Goal: Transaction & Acquisition: Book appointment/travel/reservation

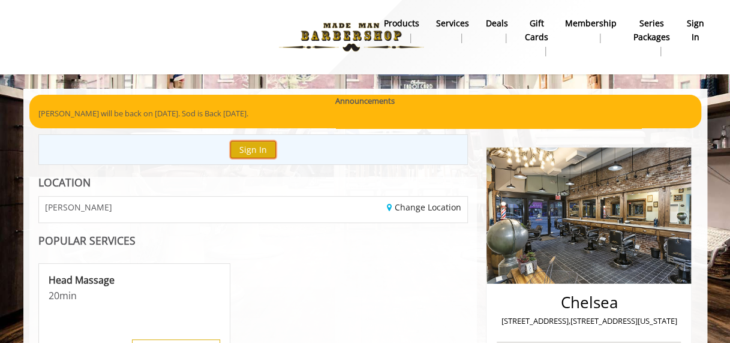
click at [254, 150] on button "Sign In" at bounding box center [253, 149] width 46 height 17
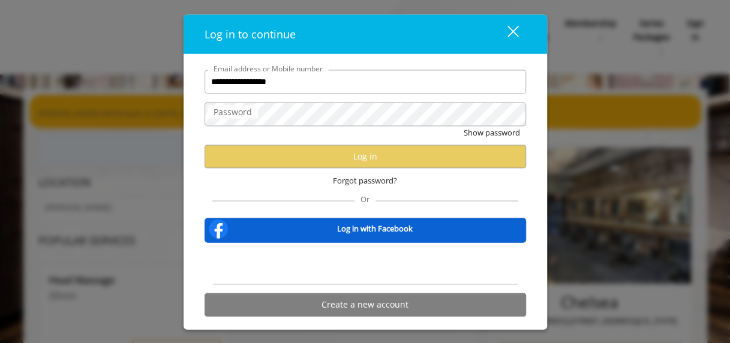
type input "**********"
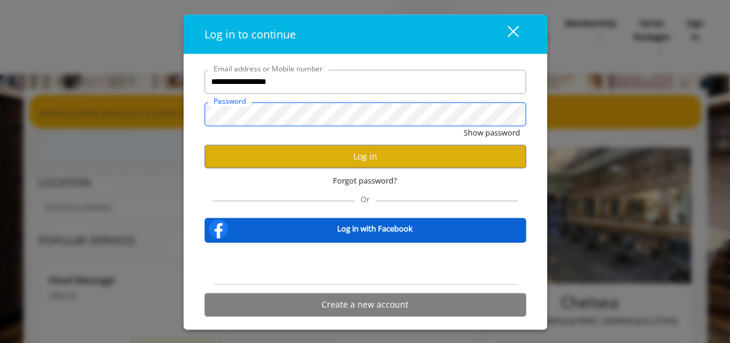
click at [463, 126] on button "Show password" at bounding box center [491, 132] width 56 height 13
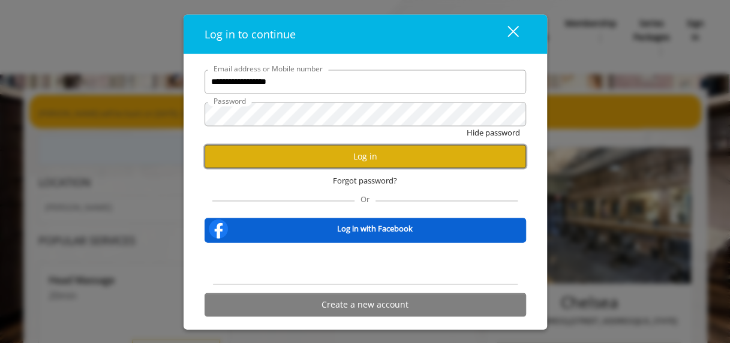
click at [344, 152] on button "Log in" at bounding box center [364, 155] width 321 height 23
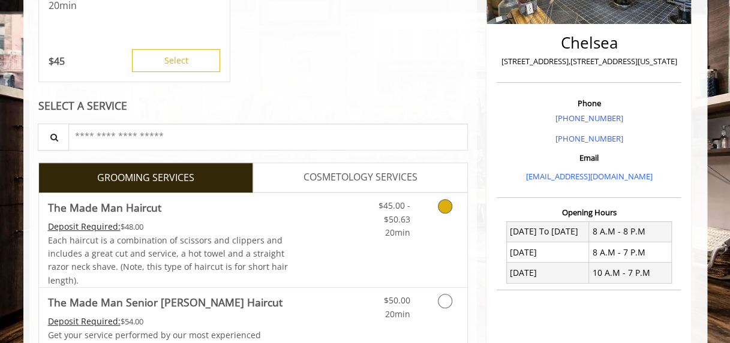
scroll to position [266, 0]
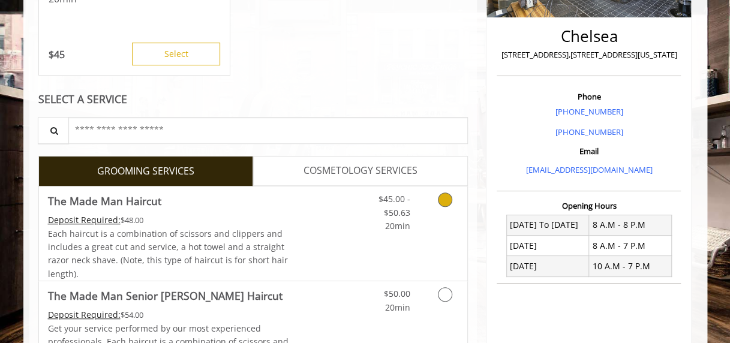
click at [448, 201] on icon "Grooming services" at bounding box center [445, 199] width 14 height 14
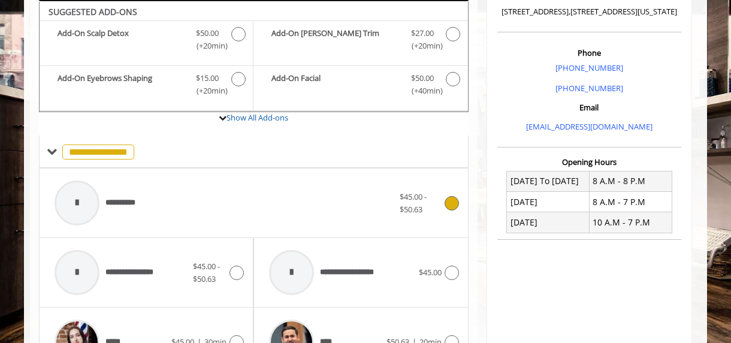
scroll to position [370, 0]
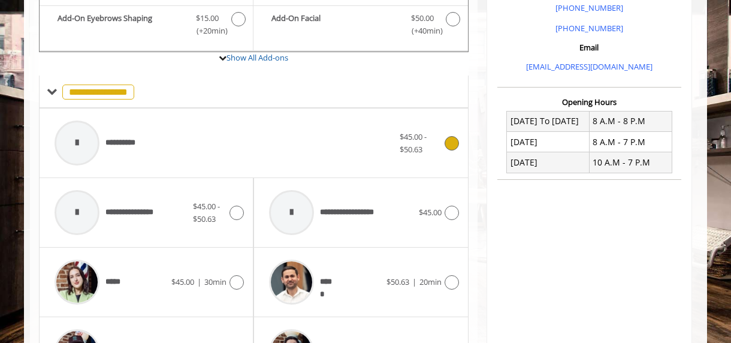
click at [450, 140] on icon at bounding box center [452, 143] width 14 height 14
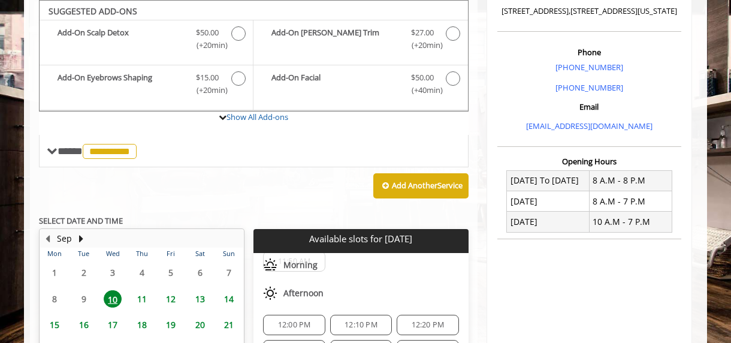
scroll to position [180, 0]
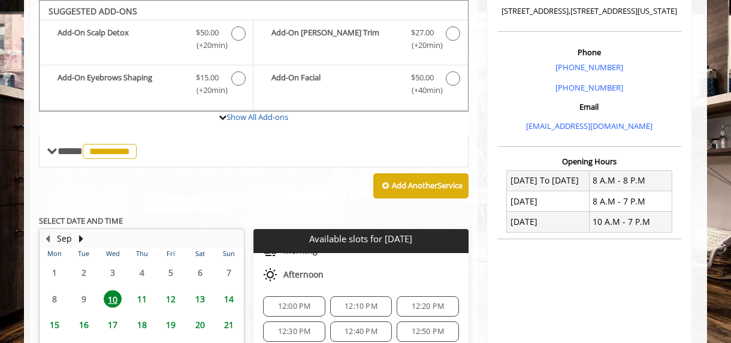
click at [301, 327] on span "12:30 PM" at bounding box center [294, 332] width 33 height 10
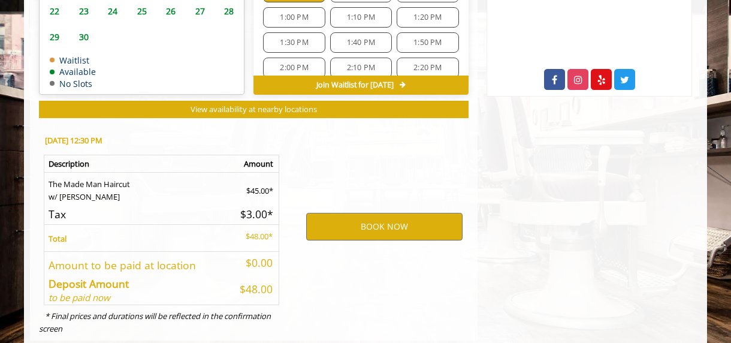
scroll to position [674, 0]
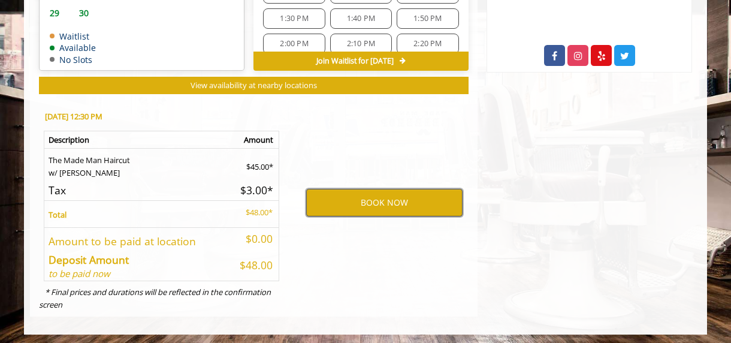
click at [376, 201] on button "BOOK NOW" at bounding box center [384, 203] width 156 height 28
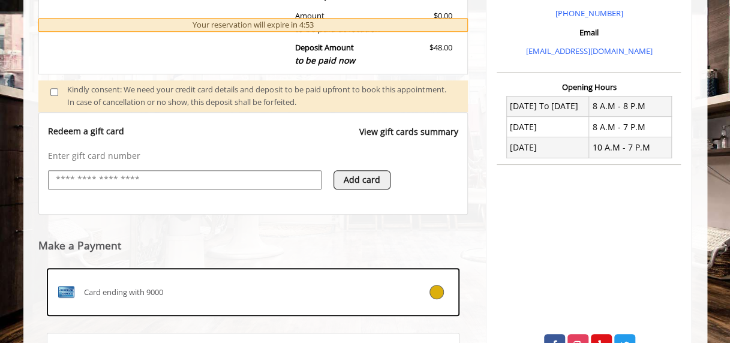
scroll to position [505, 0]
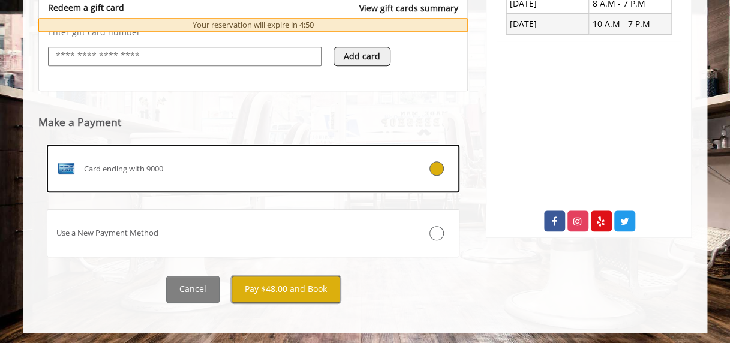
click at [306, 287] on button "Pay $48.00 and Book" at bounding box center [285, 289] width 109 height 27
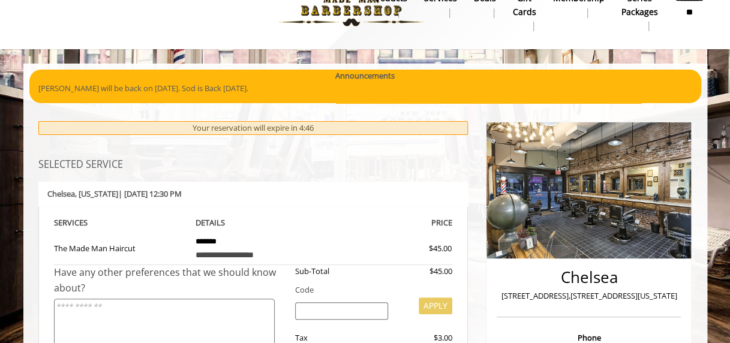
scroll to position [0, 0]
